Goal: Task Accomplishment & Management: Manage account settings

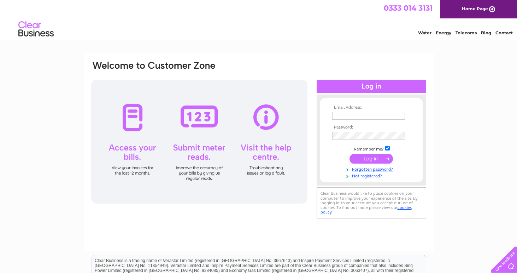
click at [345, 115] on input "text" at bounding box center [368, 116] width 73 height 8
type input "[PERSON_NAME][EMAIL_ADDRESS][DOMAIN_NAME]"
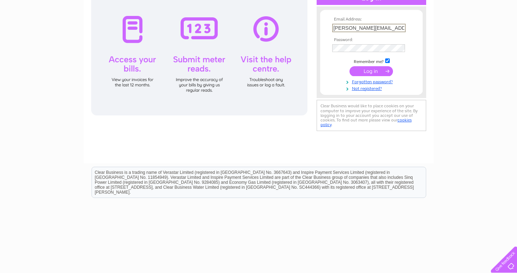
scroll to position [104, 0]
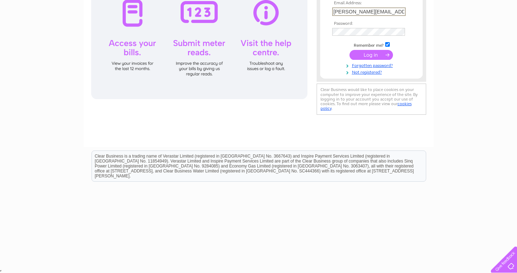
click at [369, 54] on input "submit" at bounding box center [371, 55] width 43 height 10
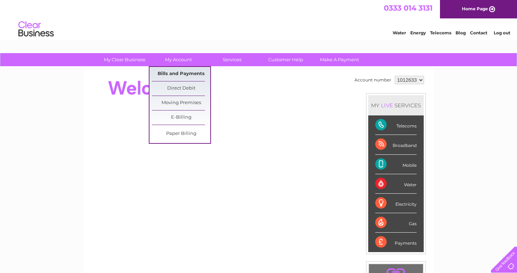
click at [178, 75] on link "Bills and Payments" at bounding box center [181, 74] width 58 height 14
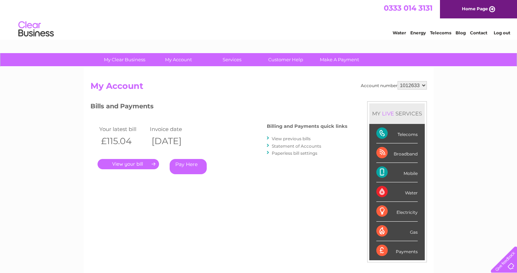
click at [126, 164] on link "." at bounding box center [129, 164] width 62 height 10
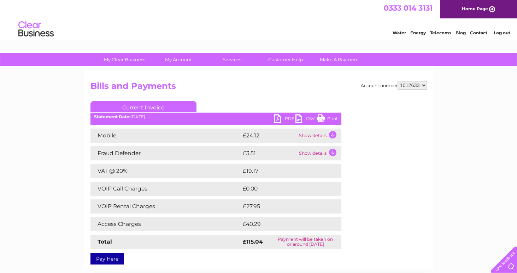
click at [279, 118] on link "PDF" at bounding box center [284, 119] width 21 height 10
